Goal: Find specific fact: Find specific fact

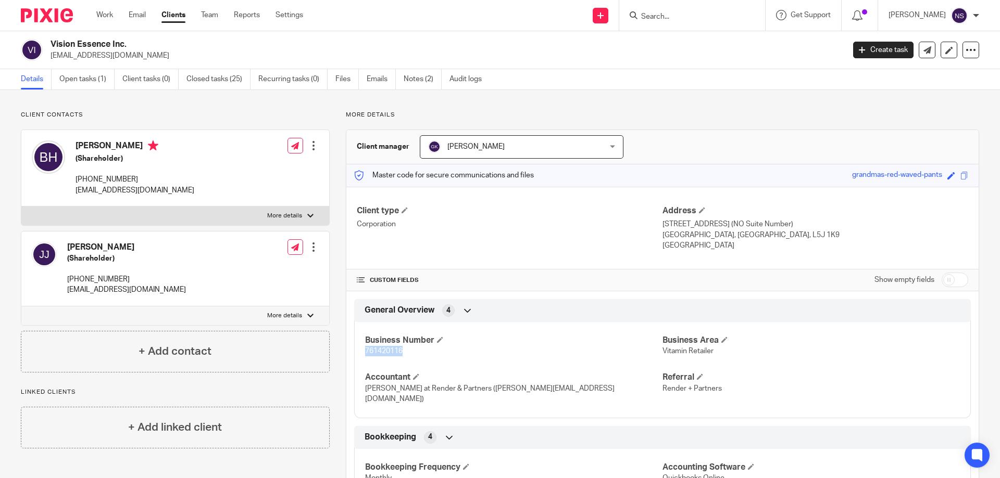
scroll to position [104, 0]
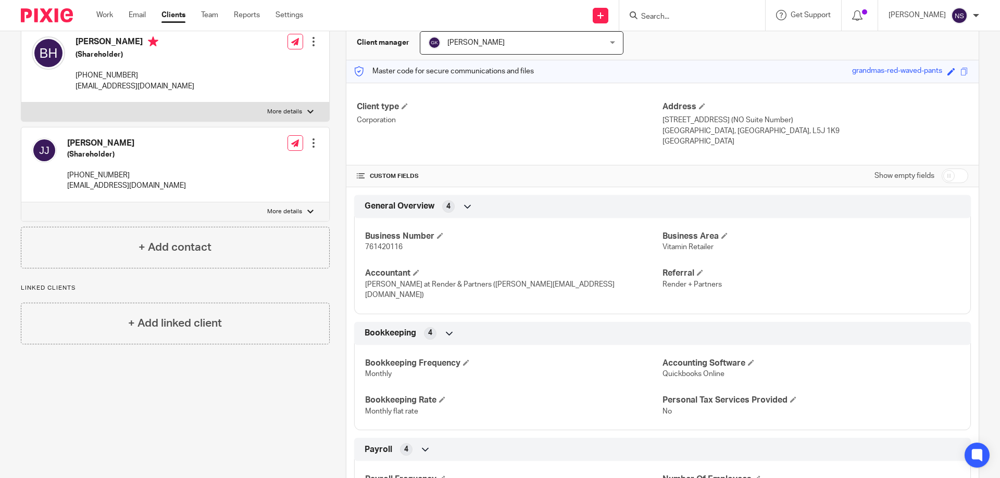
click at [690, 17] on input "Search" at bounding box center [687, 16] width 94 height 9
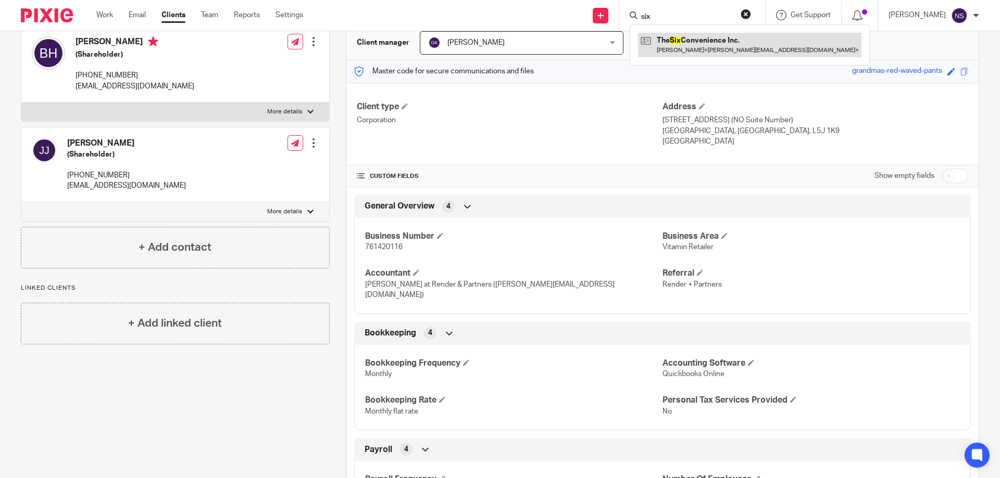
type input "six"
click at [684, 38] on link at bounding box center [749, 45] width 223 height 24
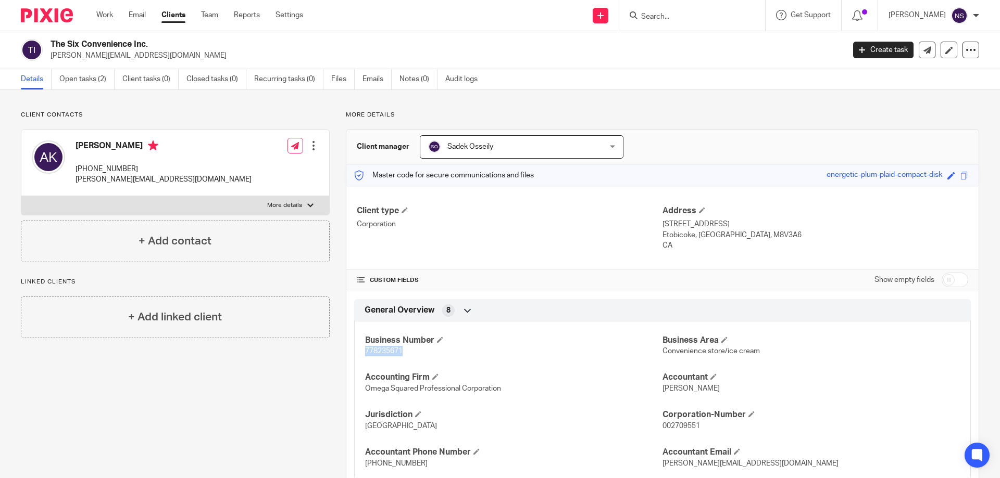
drag, startPoint x: 411, startPoint y: 348, endPoint x: 352, endPoint y: 350, distance: 58.9
click at [354, 350] on div "Business Number 778235671 Business Area Convenience store/ice cream Accounting …" at bounding box center [662, 398] width 616 height 168
copy span "778235671"
